Goal: Find specific page/section: Find specific page/section

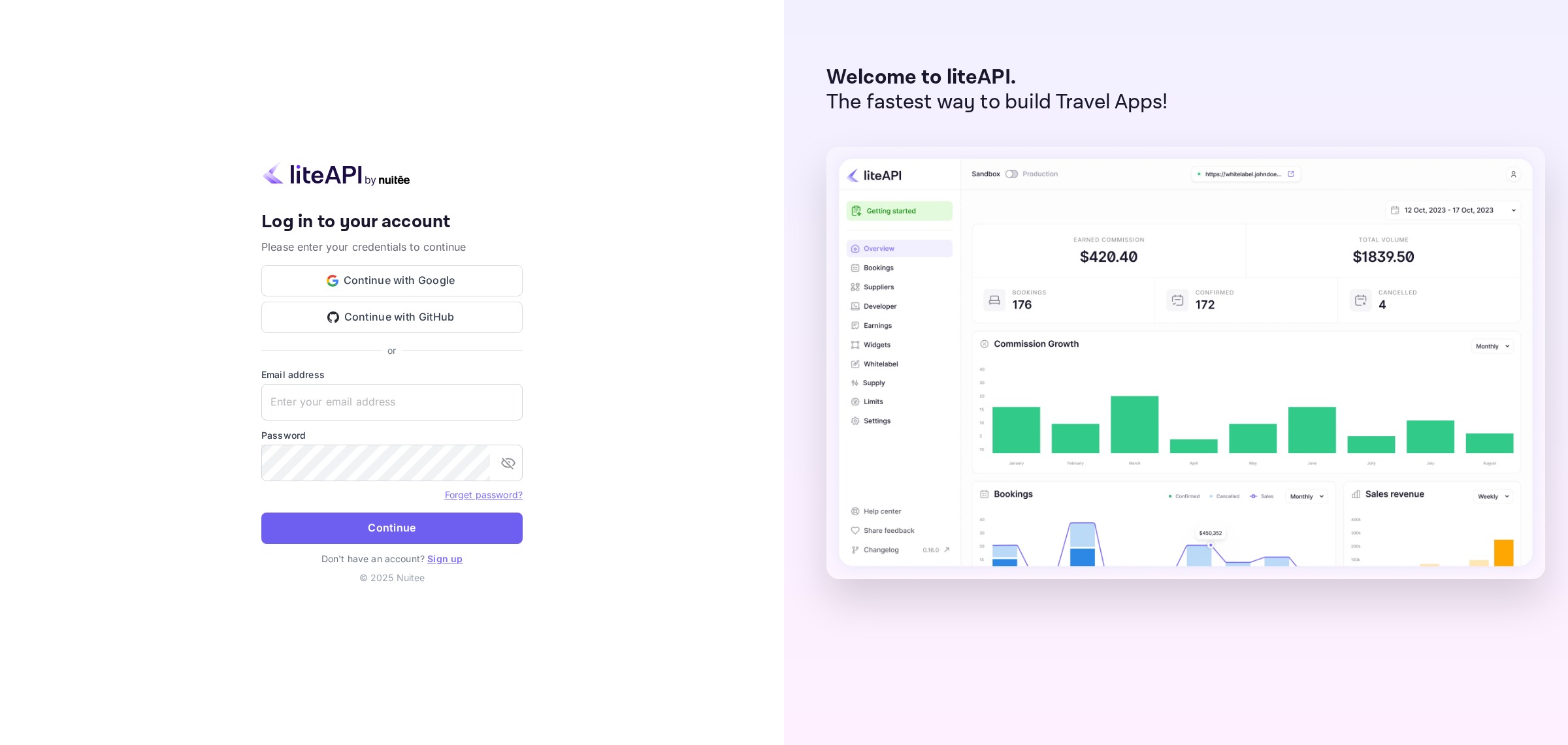
type input "[EMAIL_ADDRESS][DOMAIN_NAME]"
click at [353, 529] on button "Continue" at bounding box center [392, 528] width 262 height 31
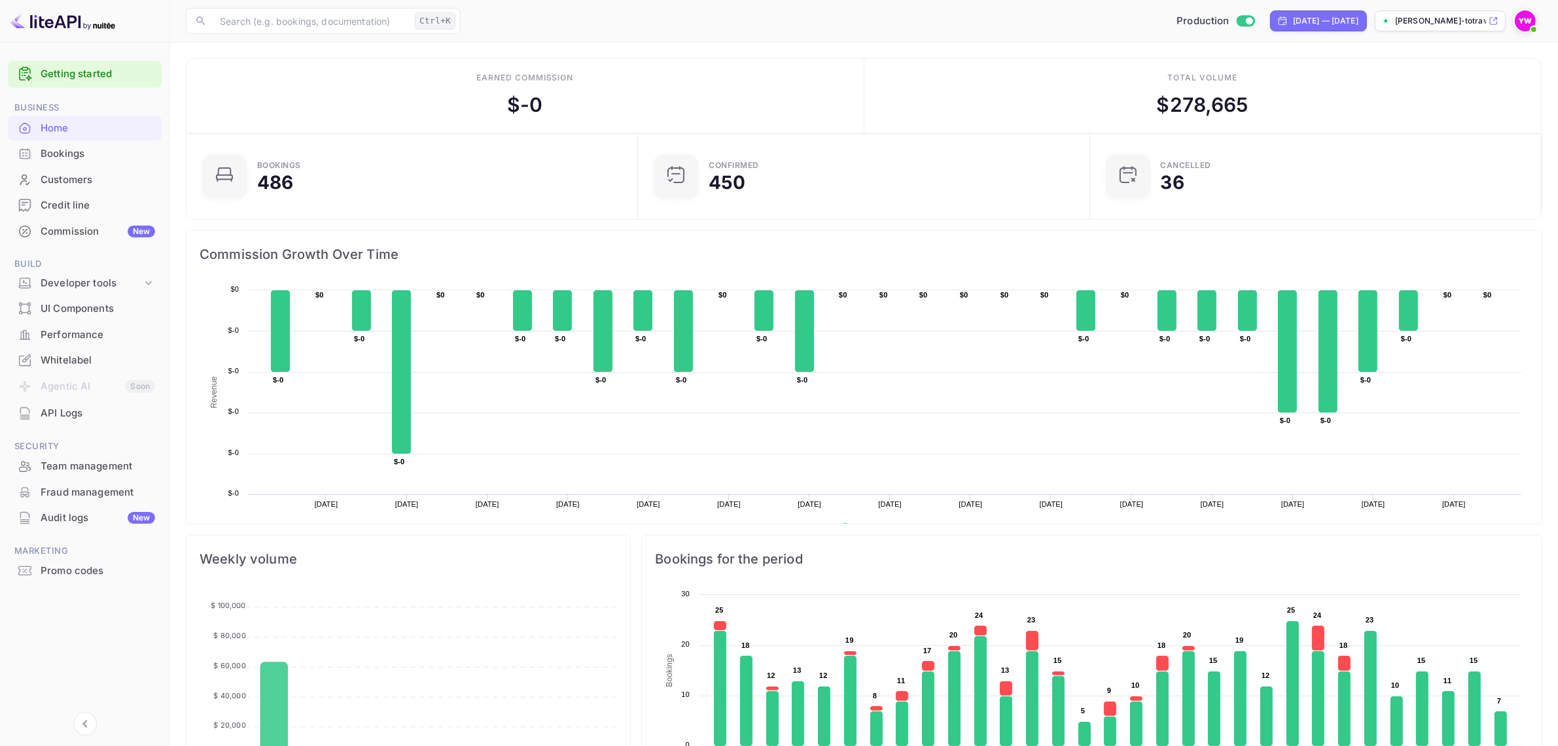
scroll to position [13, 13]
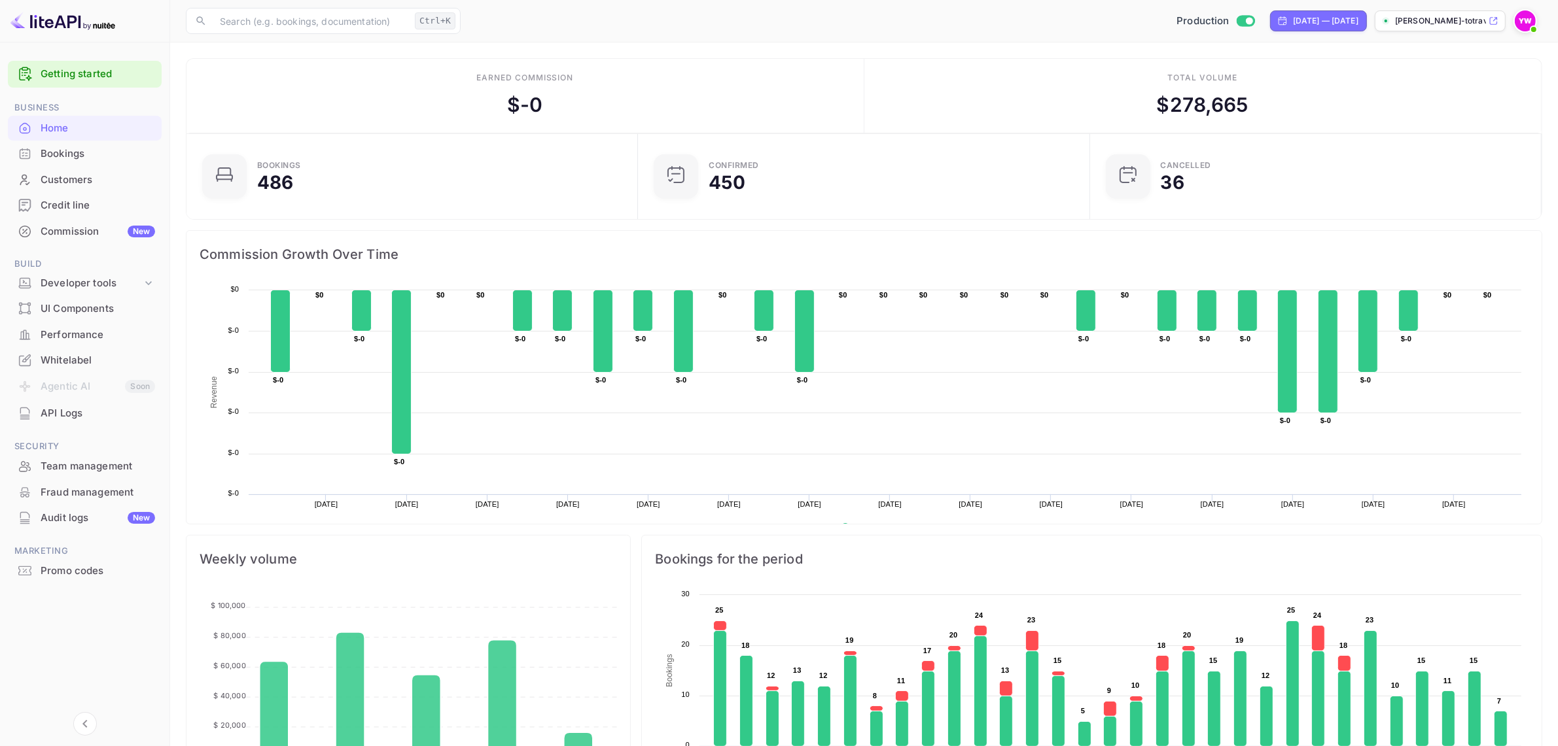
click at [69, 155] on div "Bookings" at bounding box center [98, 154] width 114 height 15
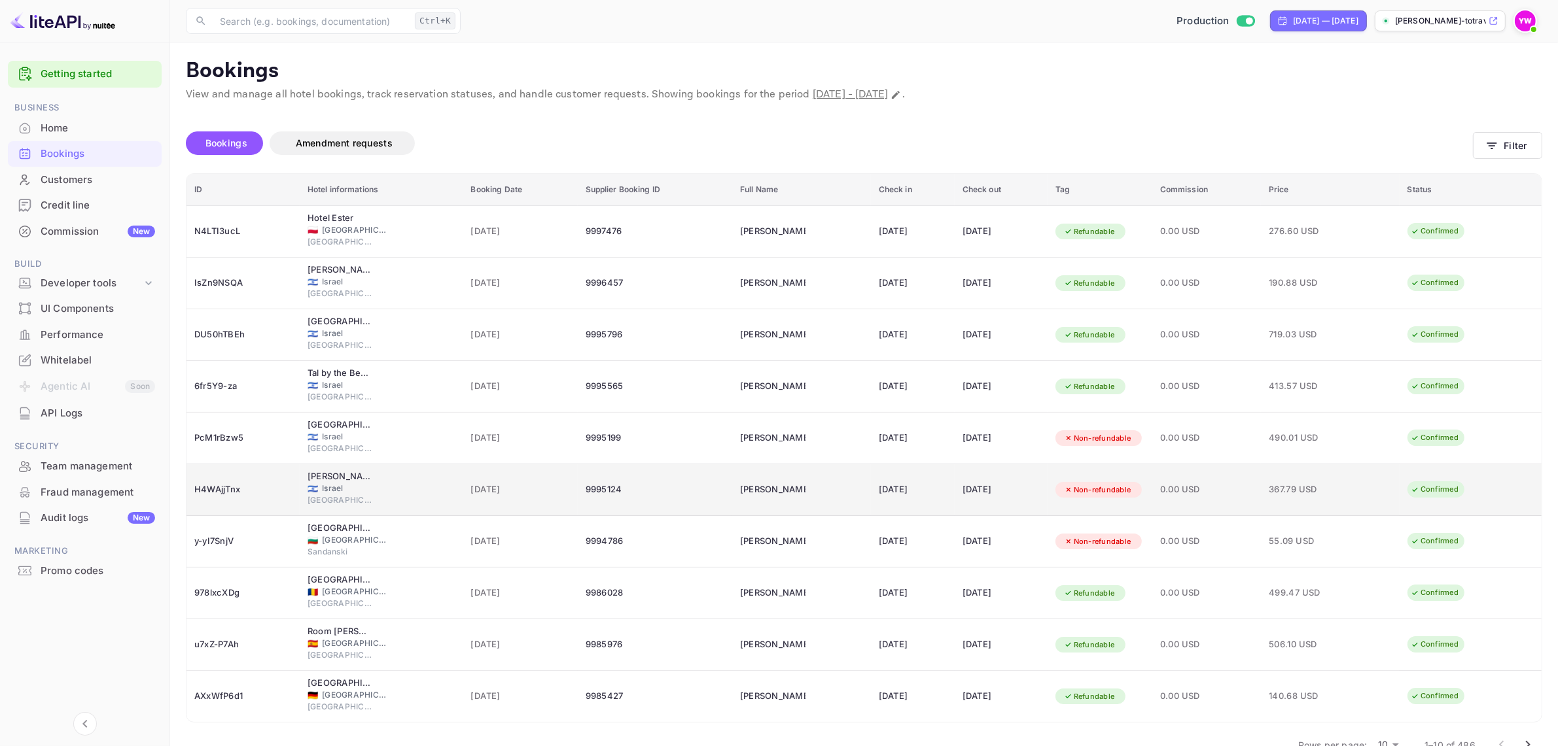
click at [871, 474] on td "[DATE]" at bounding box center [913, 491] width 84 height 52
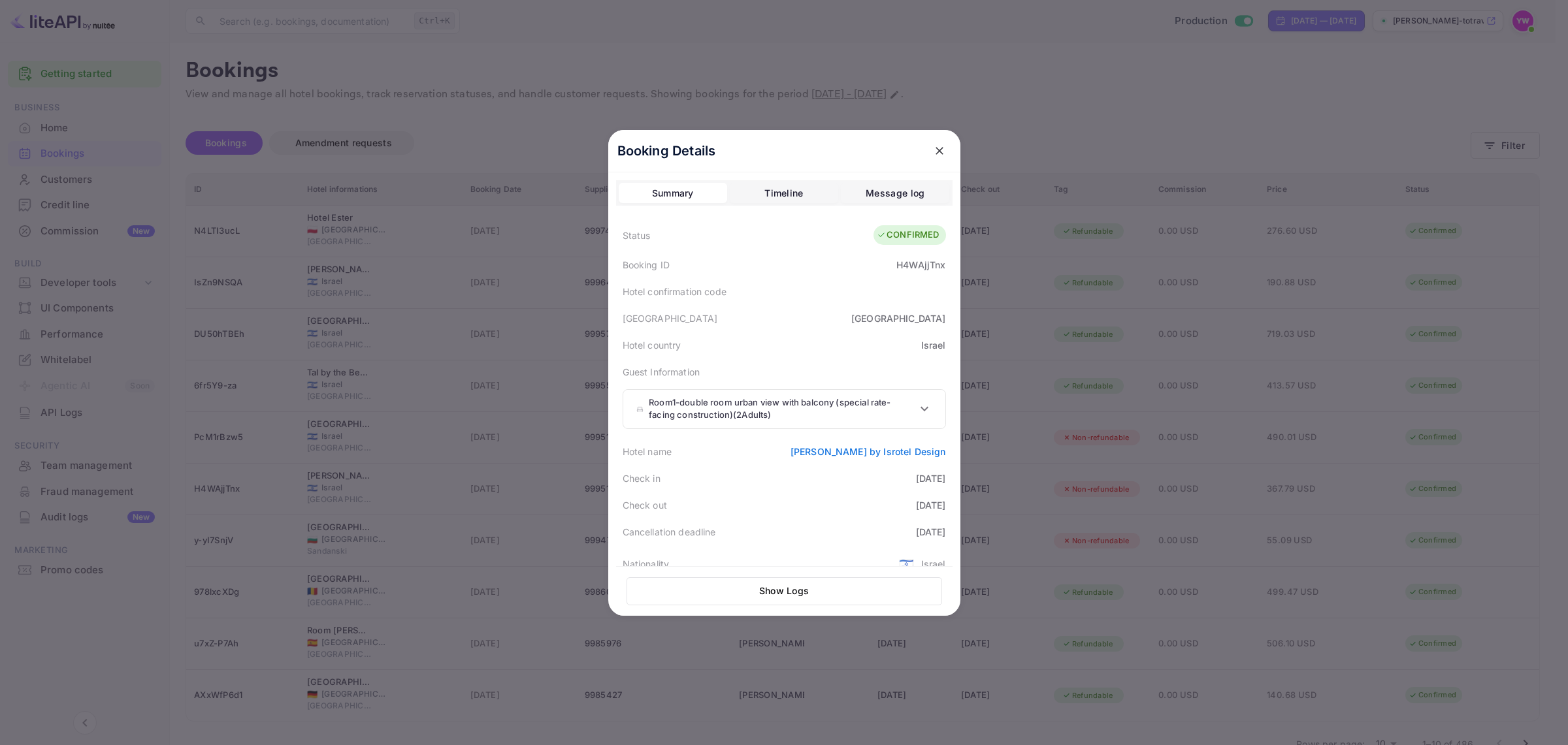
click at [935, 154] on icon "close" at bounding box center [939, 151] width 13 height 13
